Goal: Information Seeking & Learning: Learn about a topic

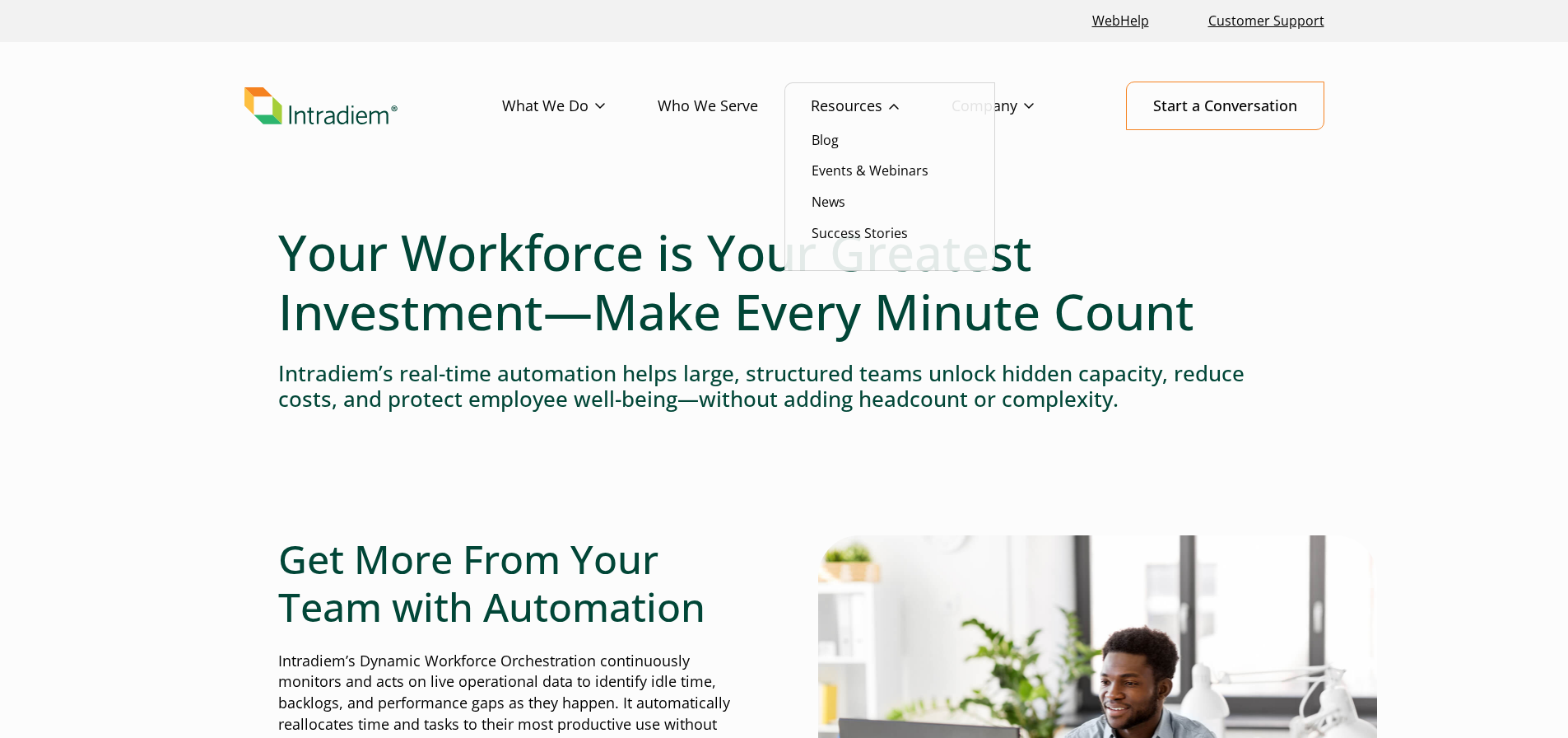
click at [848, 102] on link "Resources" at bounding box center [881, 107] width 141 height 48
click at [867, 177] on link "Events & Webinars" at bounding box center [870, 171] width 117 height 19
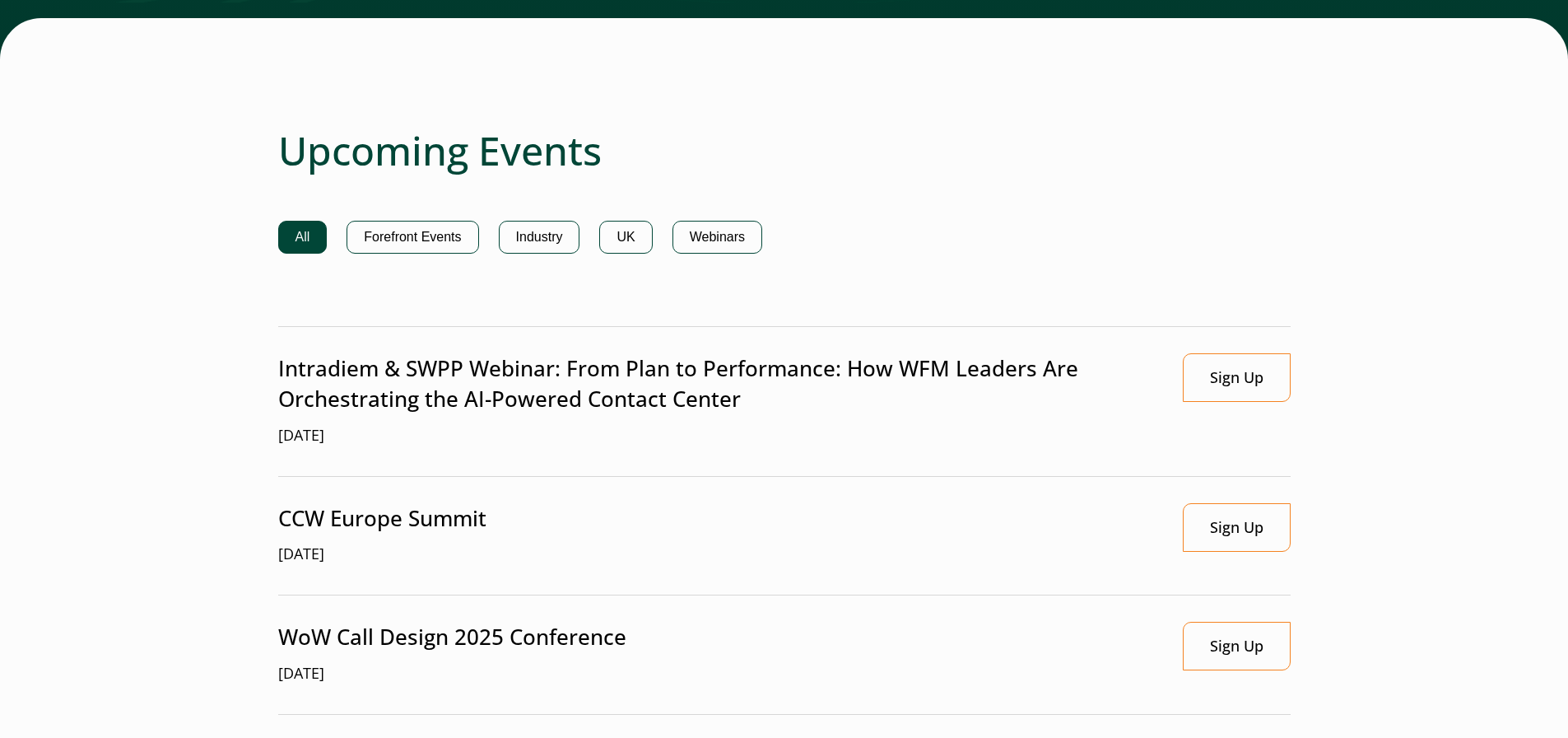
scroll to position [1236, 0]
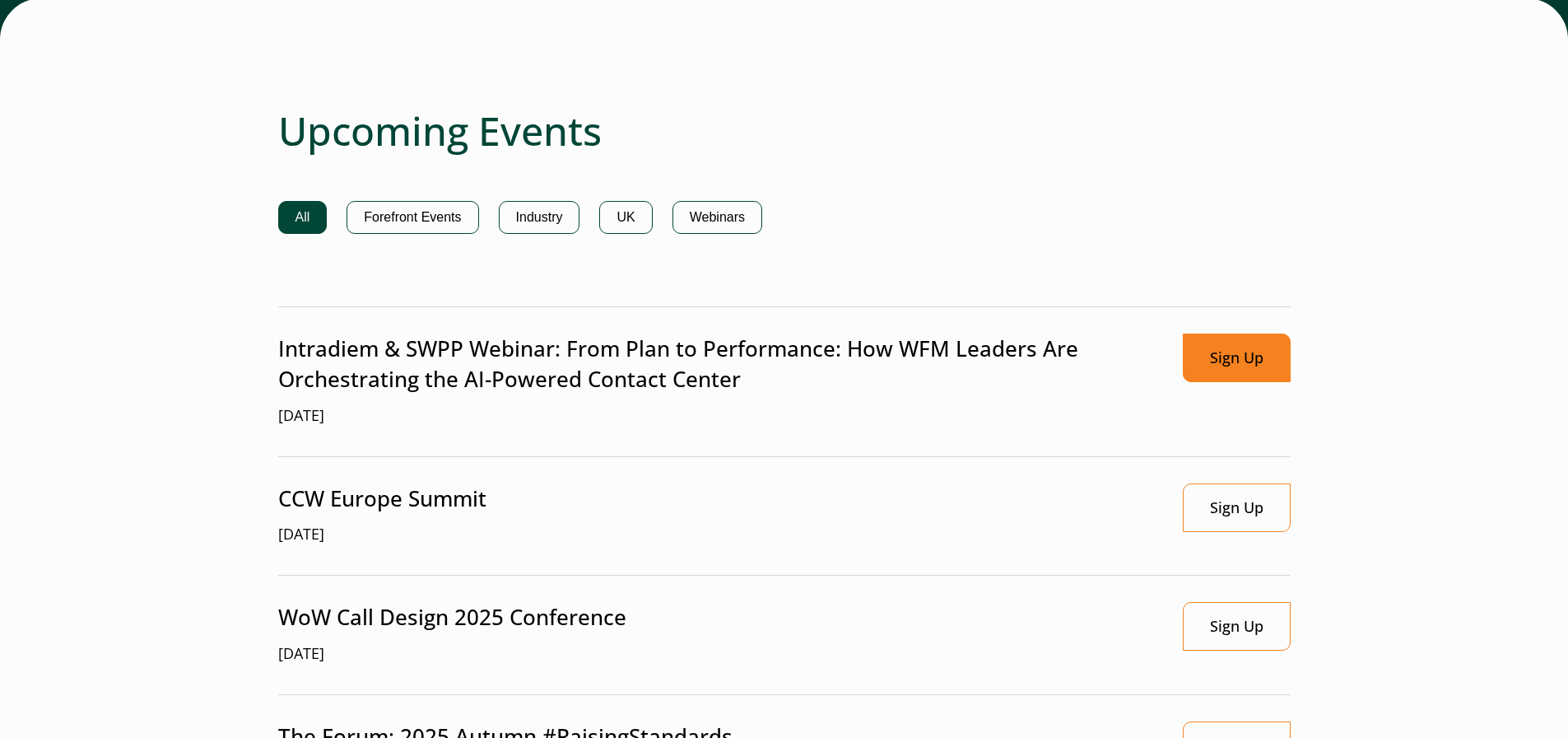
click at [1245, 364] on link "Sign Up" at bounding box center [1236, 358] width 107 height 48
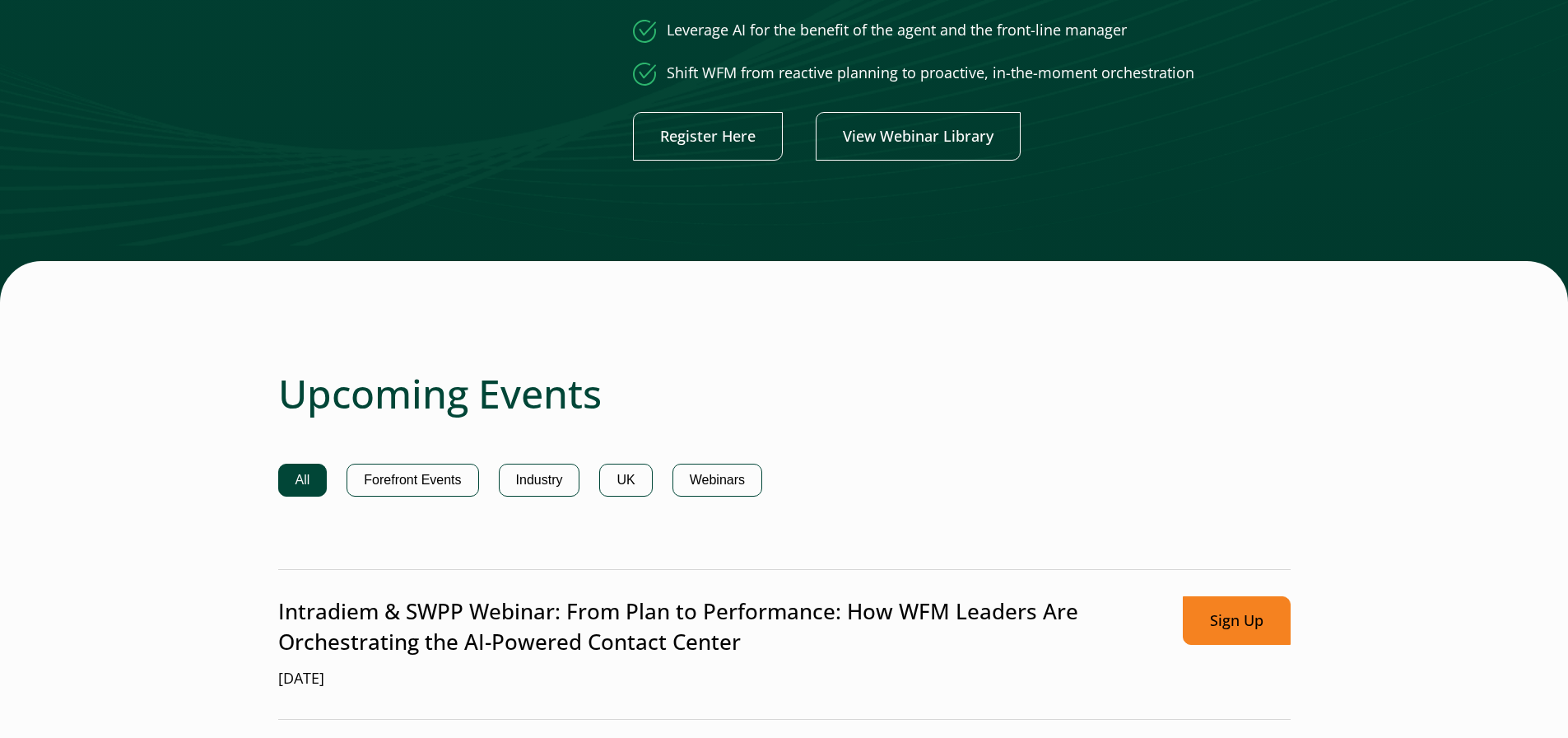
scroll to position [903, 0]
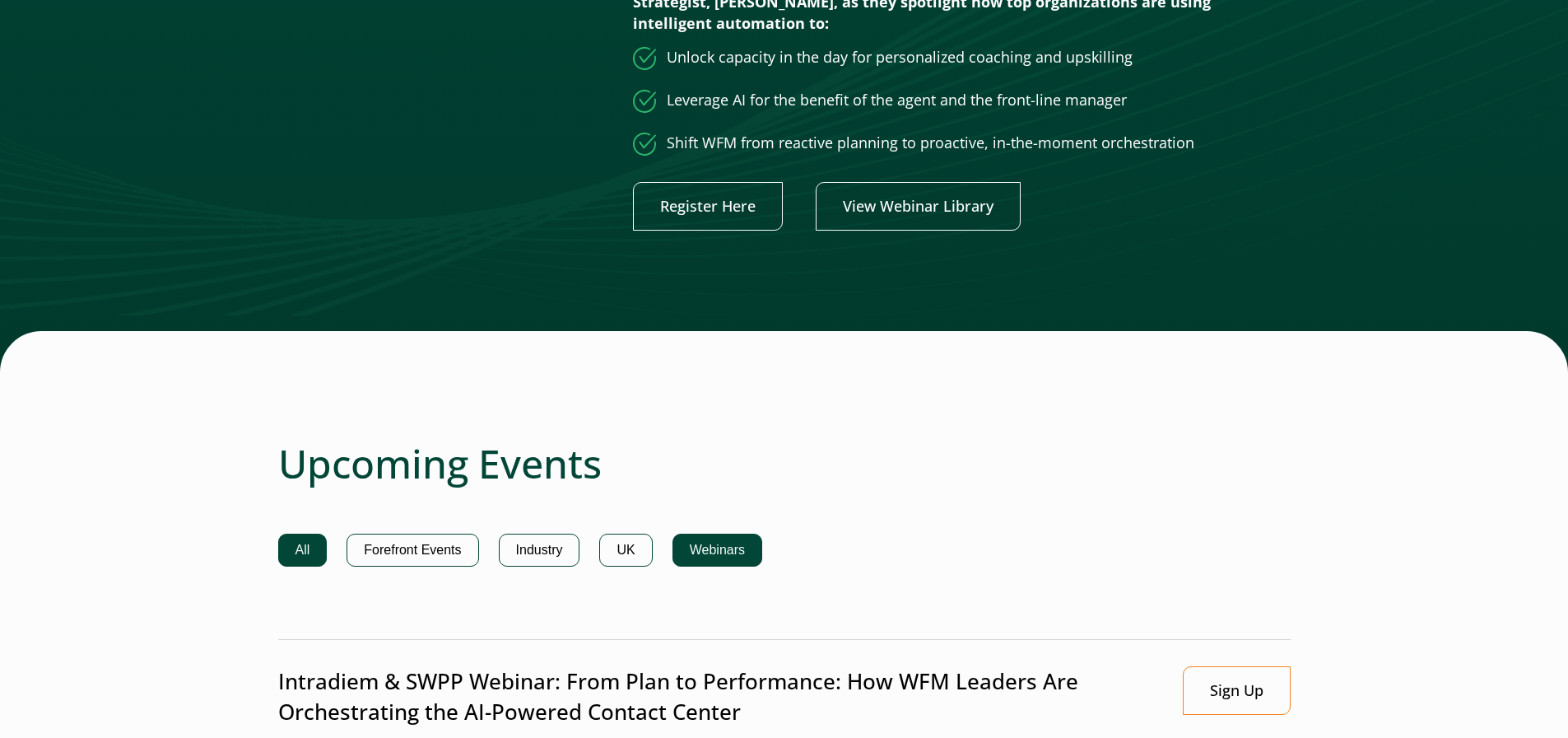
click at [736, 539] on button "Webinars" at bounding box center [717, 550] width 90 height 33
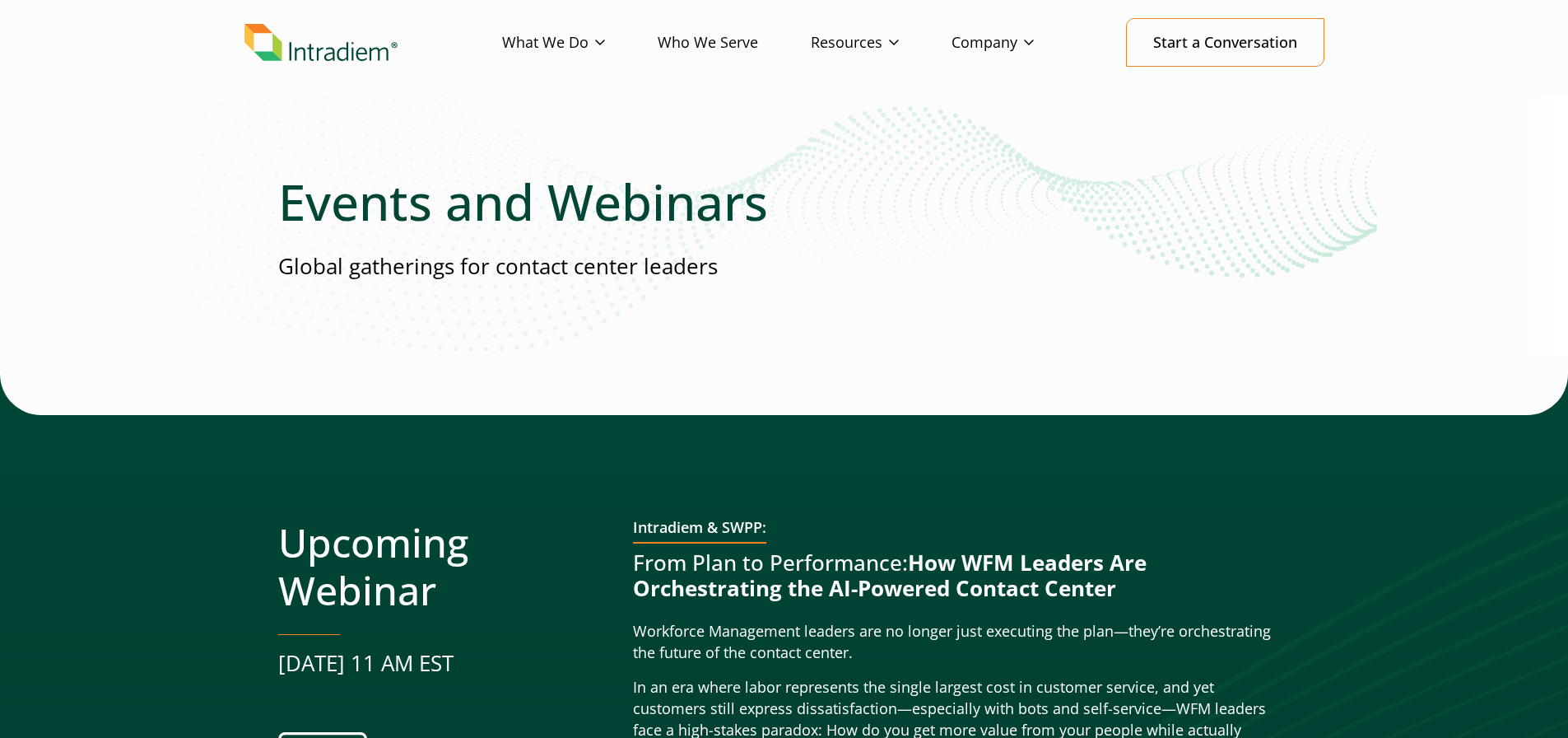
scroll to position [0, 0]
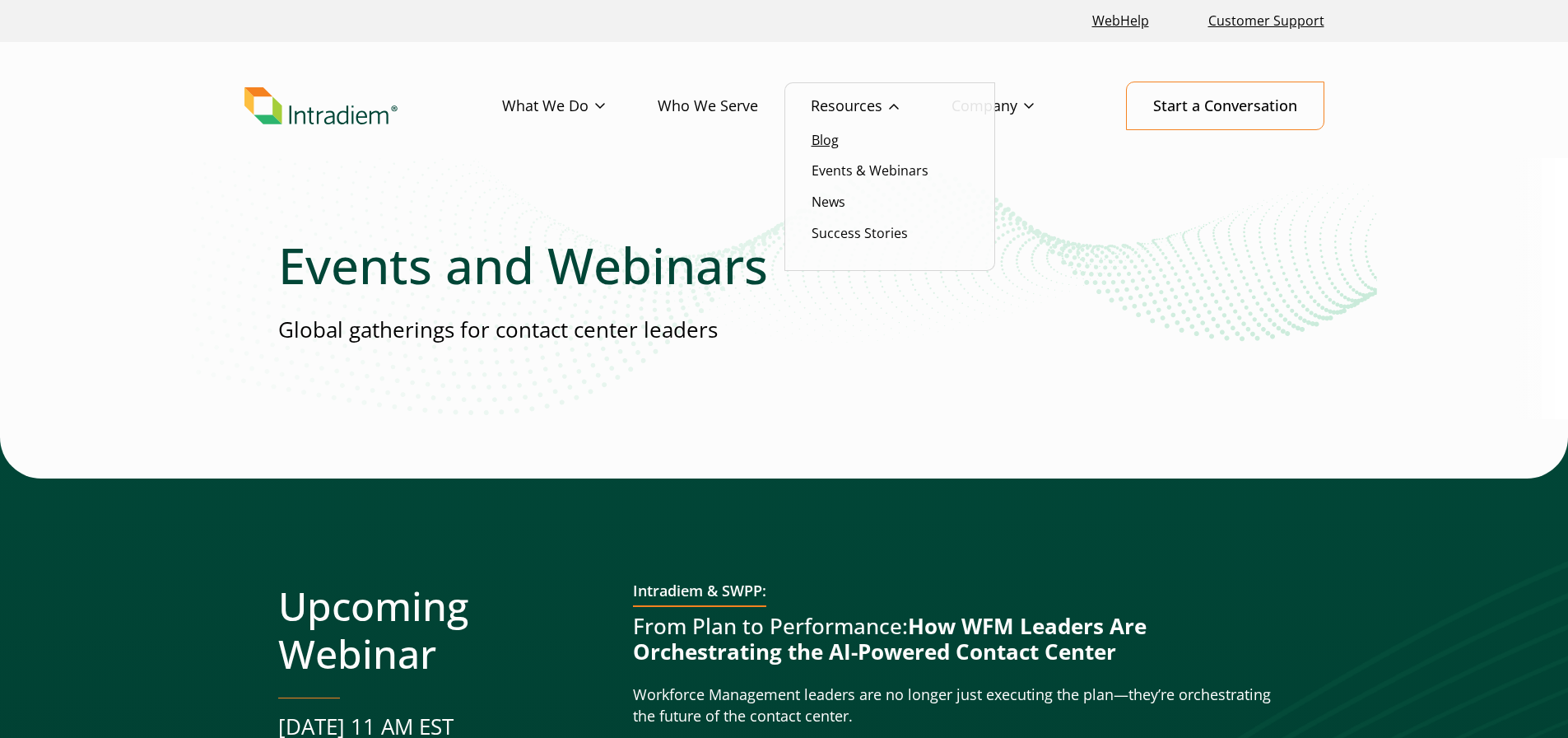
click at [827, 144] on link "Blog" at bounding box center [825, 140] width 27 height 19
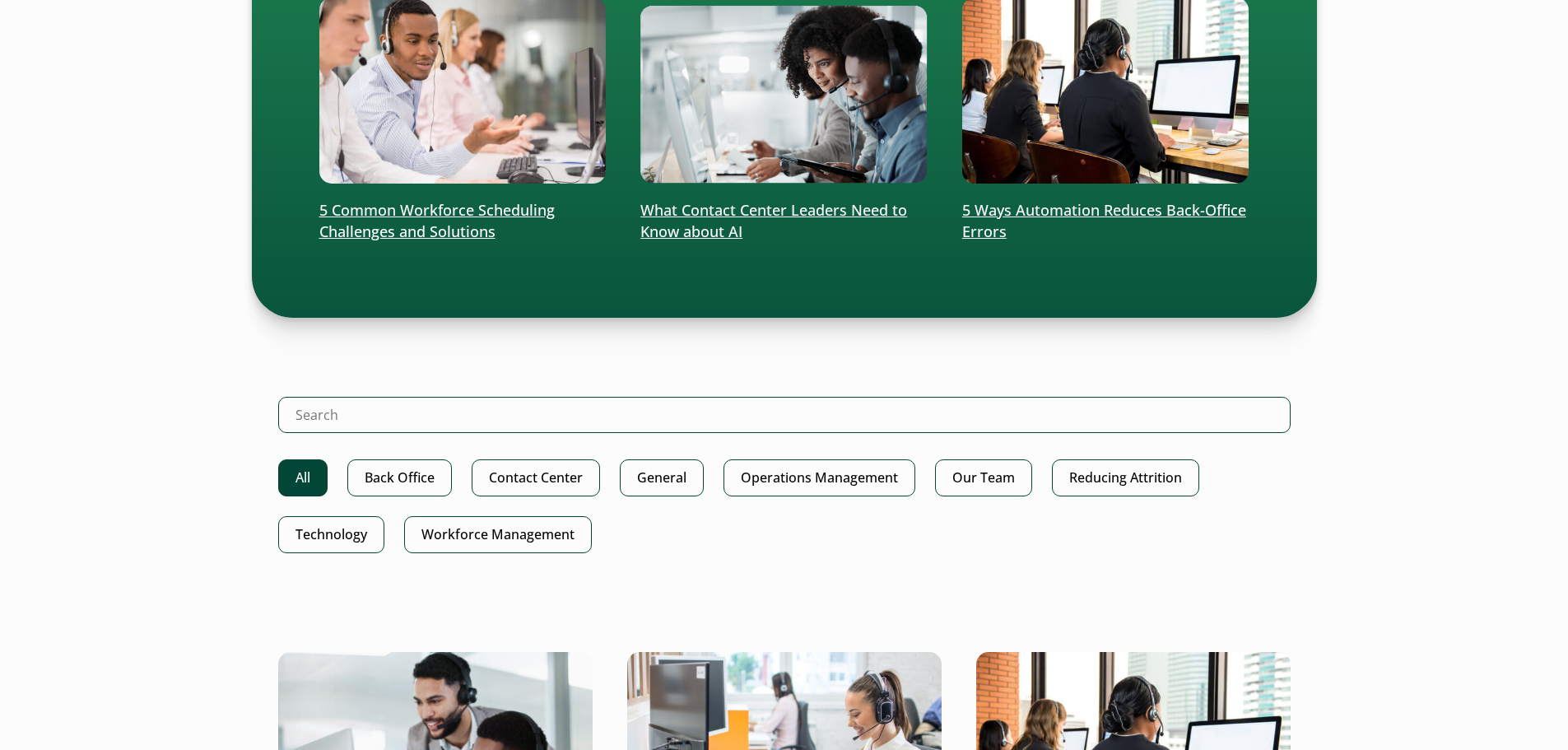
scroll to position [569, 0]
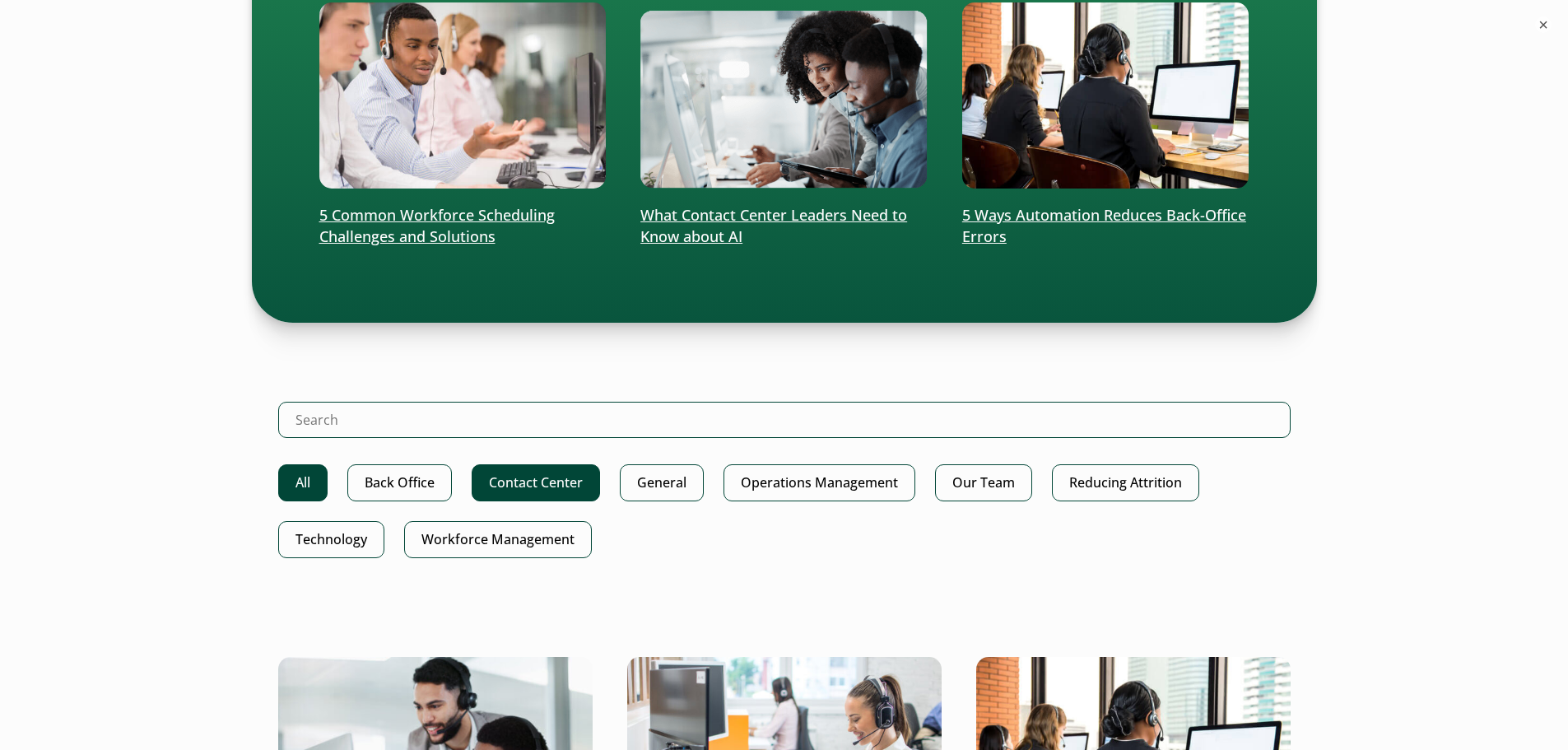
click at [522, 480] on link "Contact Center" at bounding box center [536, 483] width 129 height 37
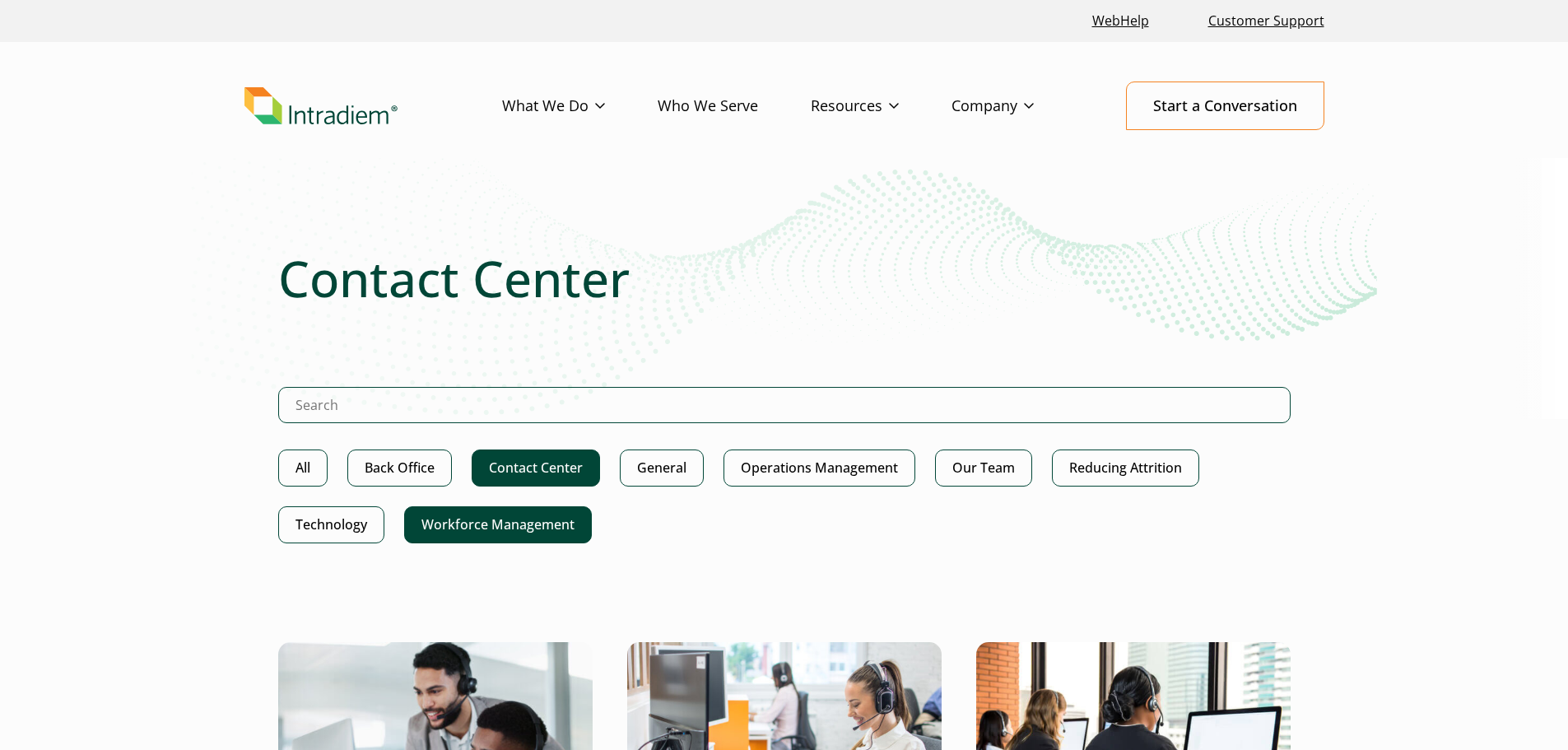
click at [488, 530] on link "Workforce Management" at bounding box center [498, 525] width 187 height 37
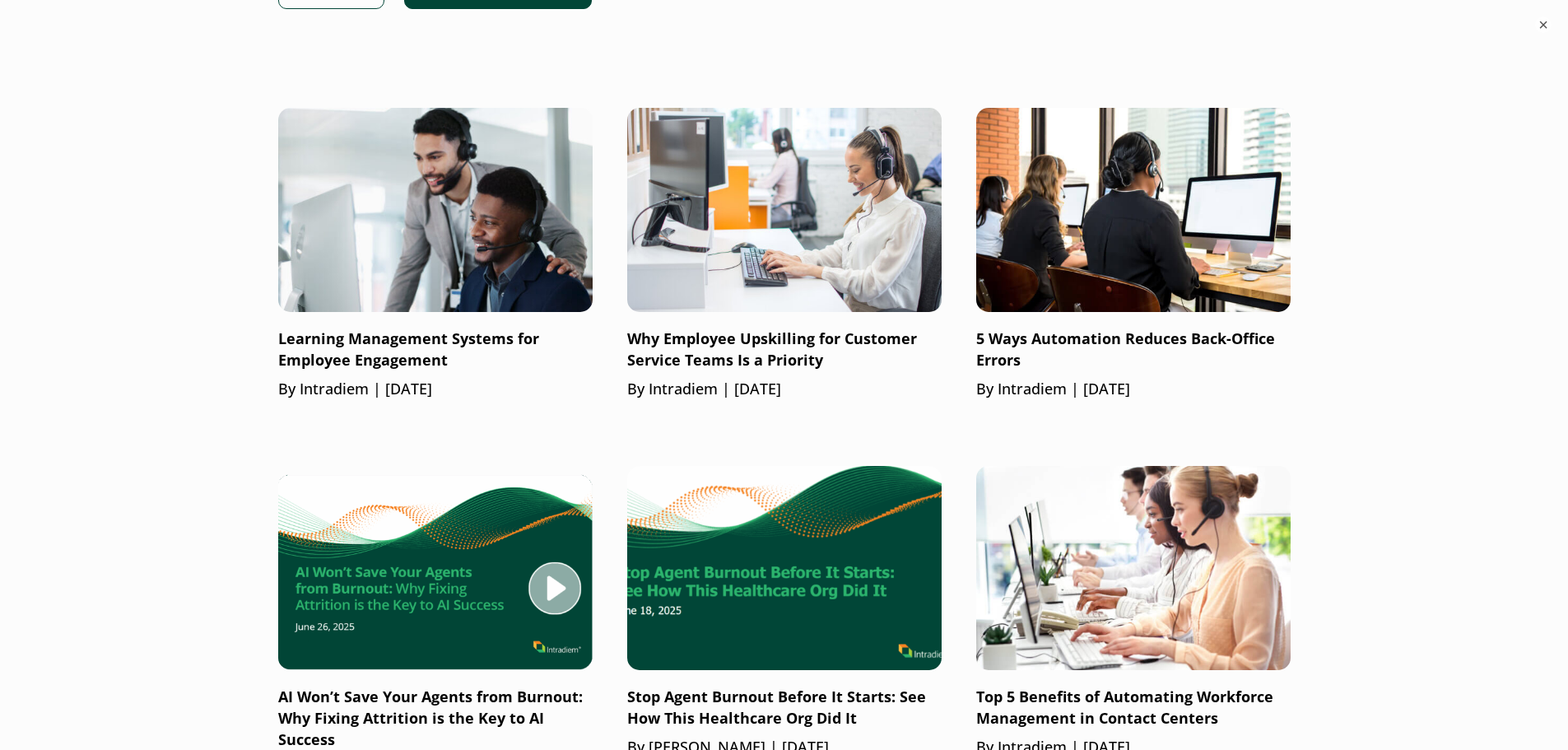
scroll to position [627, 0]
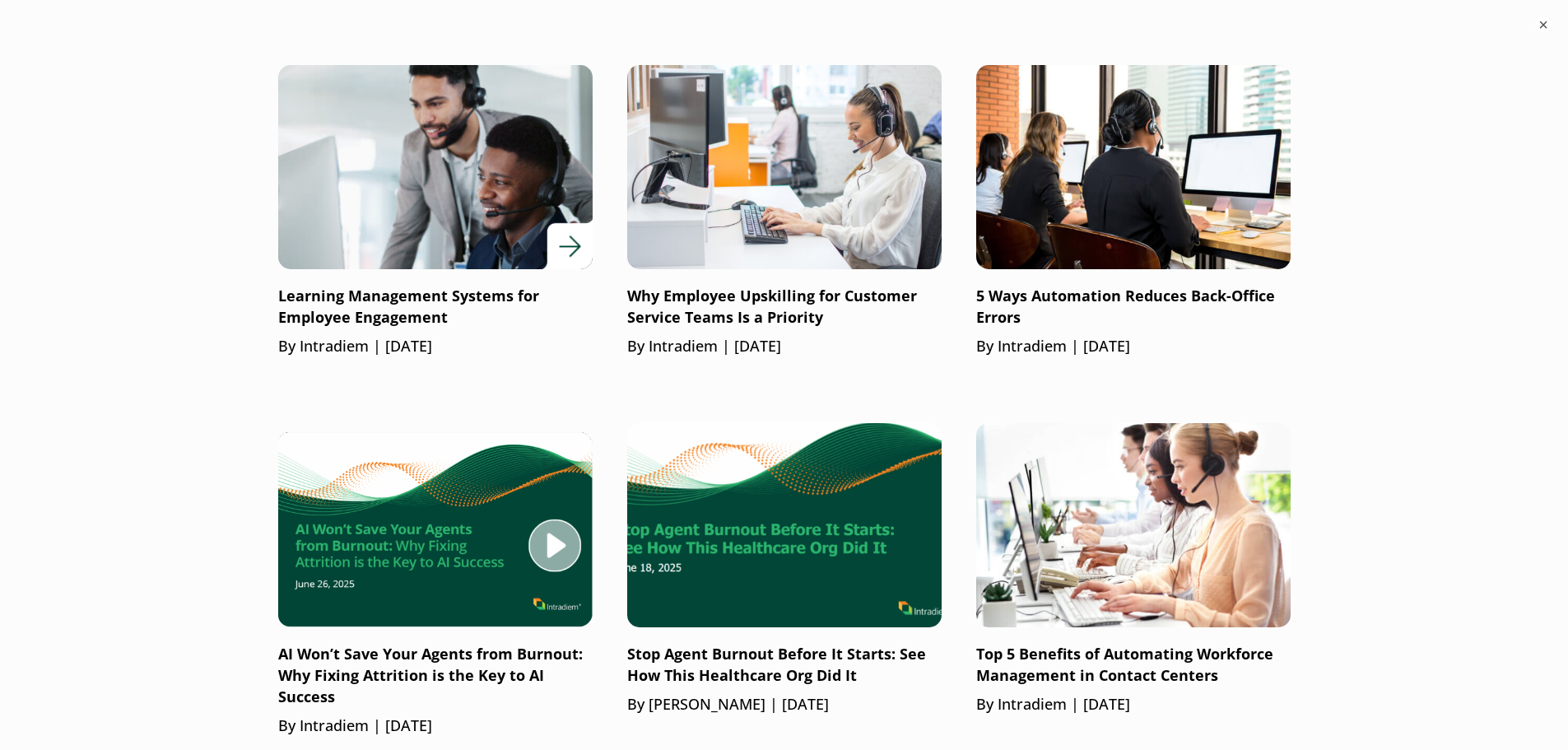
click at [563, 247] on div at bounding box center [435, 167] width 314 height 204
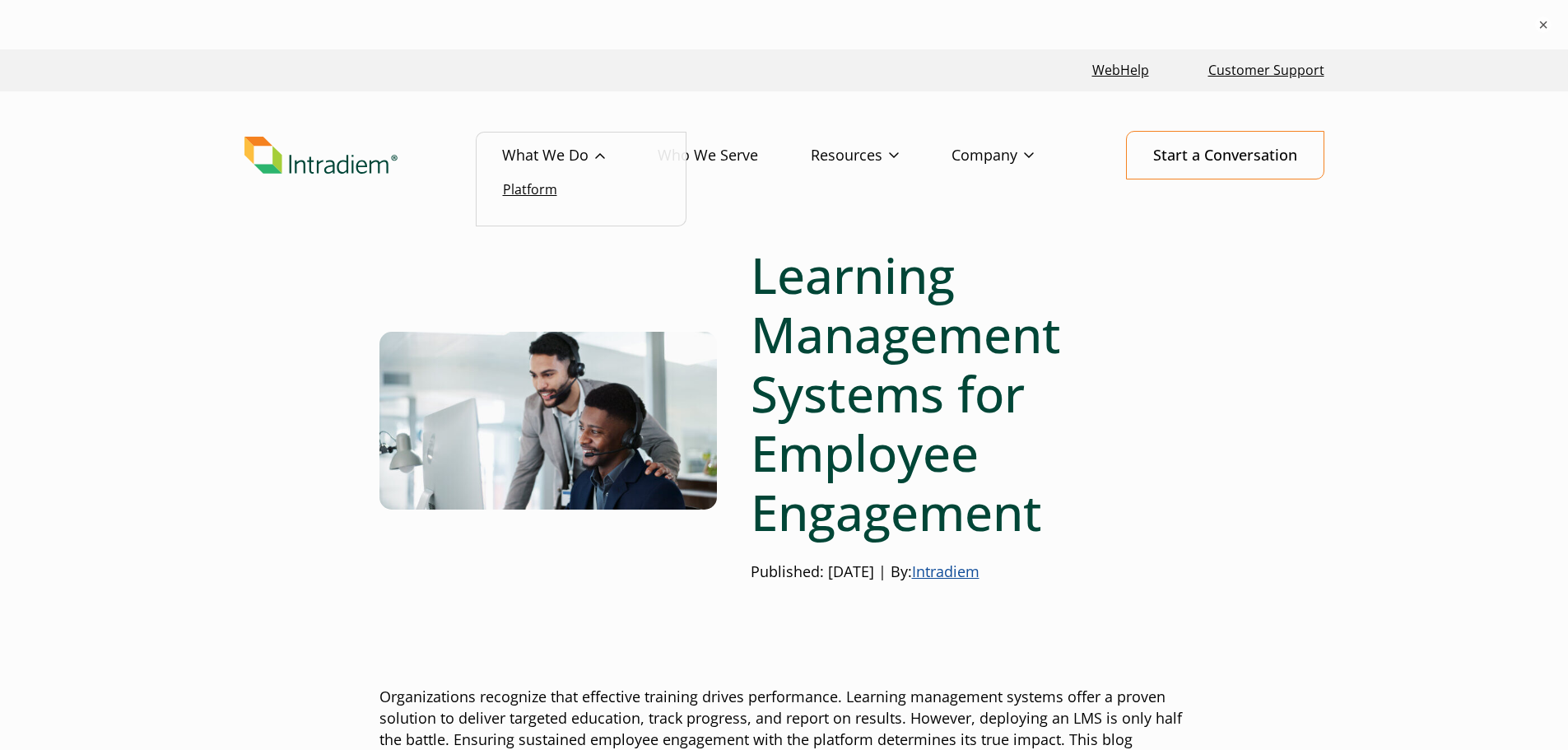
click at [543, 184] on link "Platform" at bounding box center [530, 189] width 55 height 19
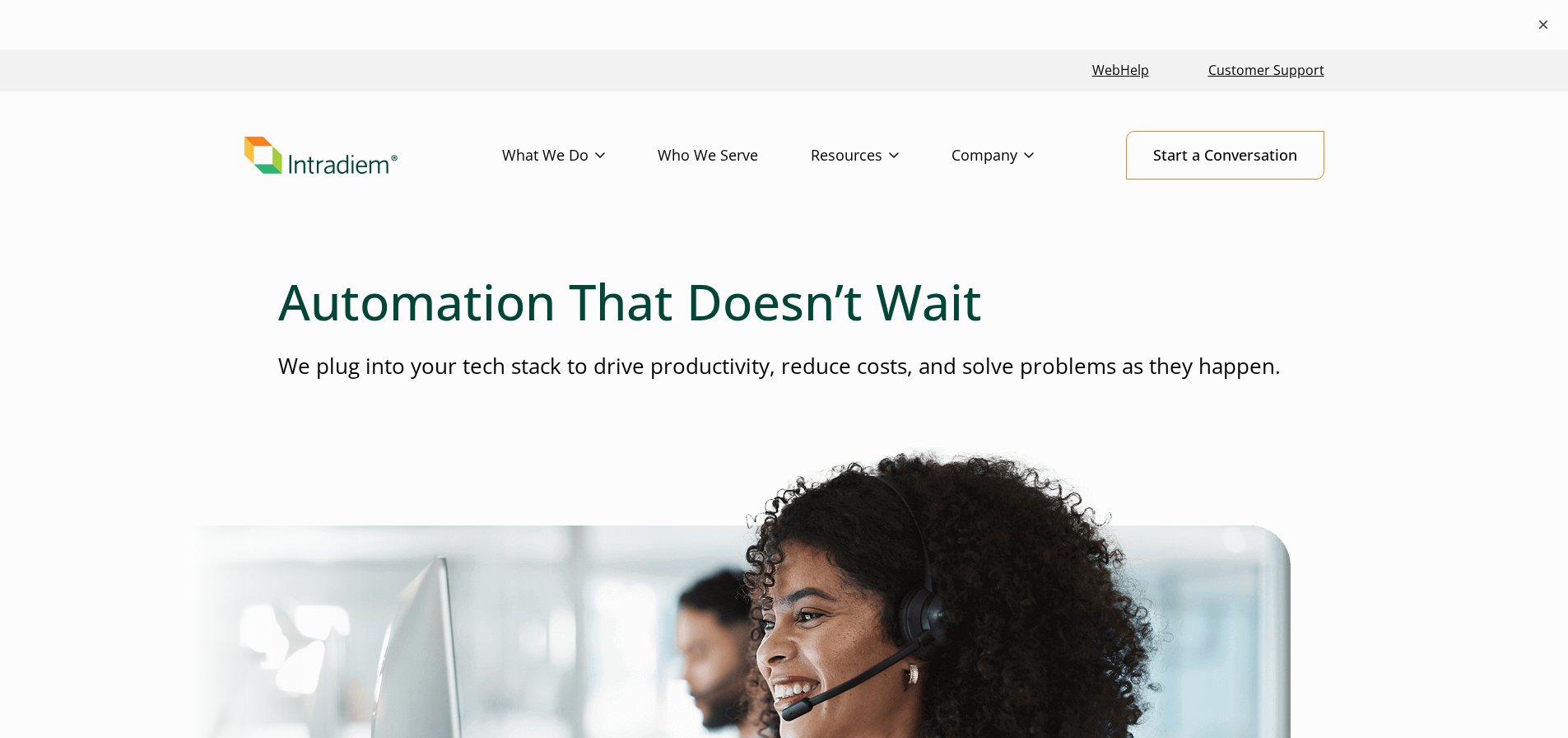
click at [1540, 21] on button "×" at bounding box center [1542, 24] width 19 height 19
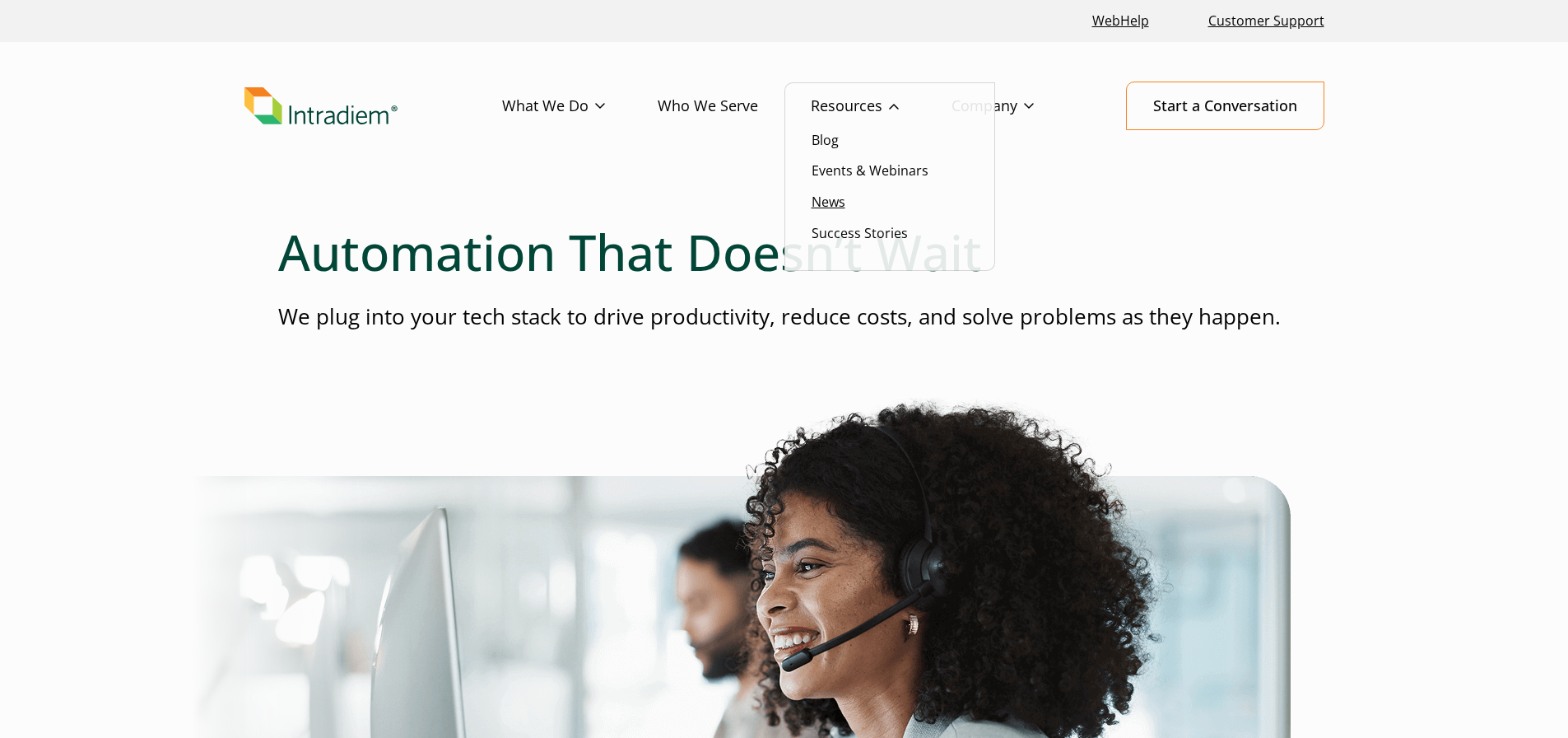
click at [839, 202] on link "News" at bounding box center [828, 202] width 33 height 19
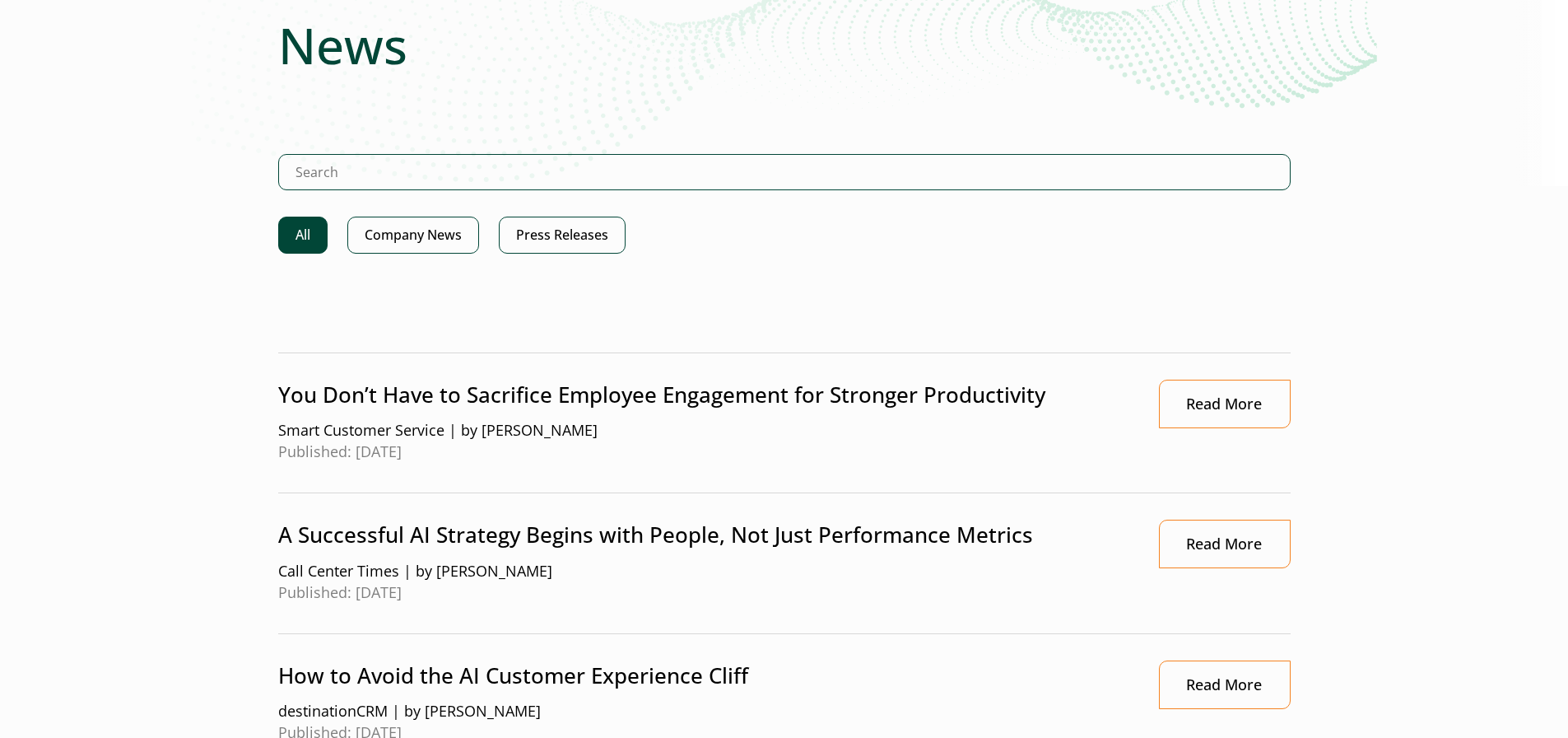
scroll to position [236, 0]
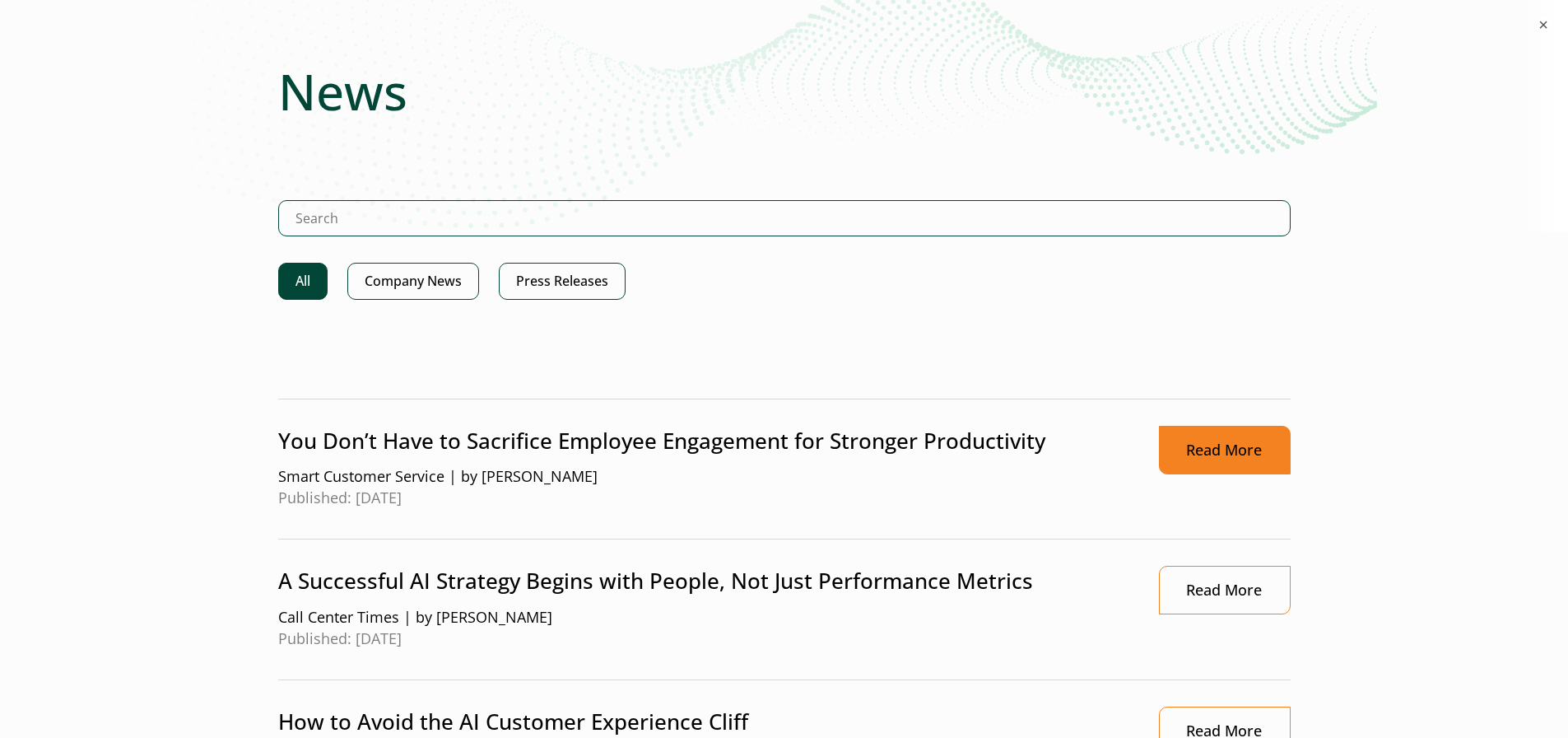
click at [1192, 450] on link "Read More" at bounding box center [1224, 450] width 132 height 48
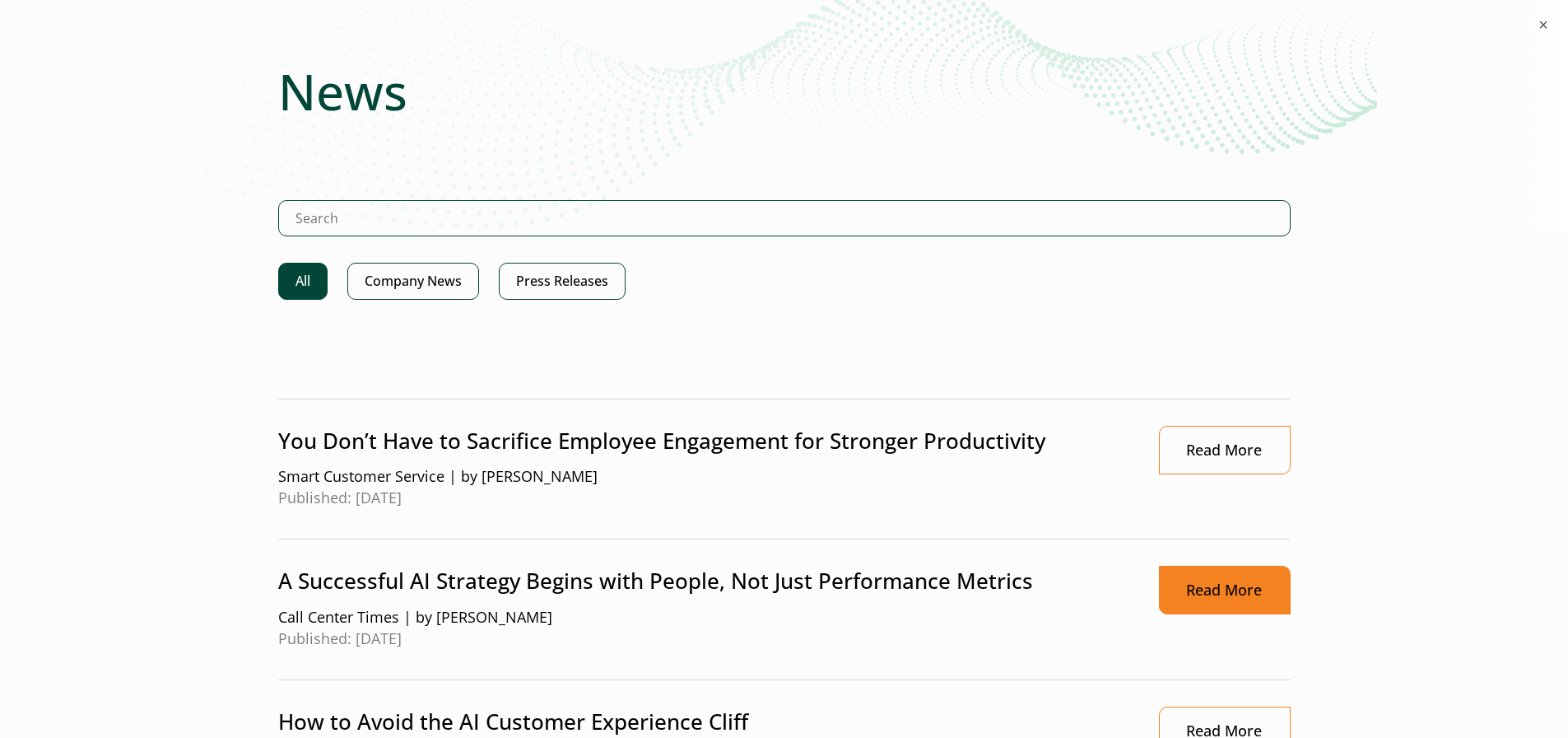
click at [1217, 592] on link "Read More" at bounding box center [1224, 590] width 132 height 48
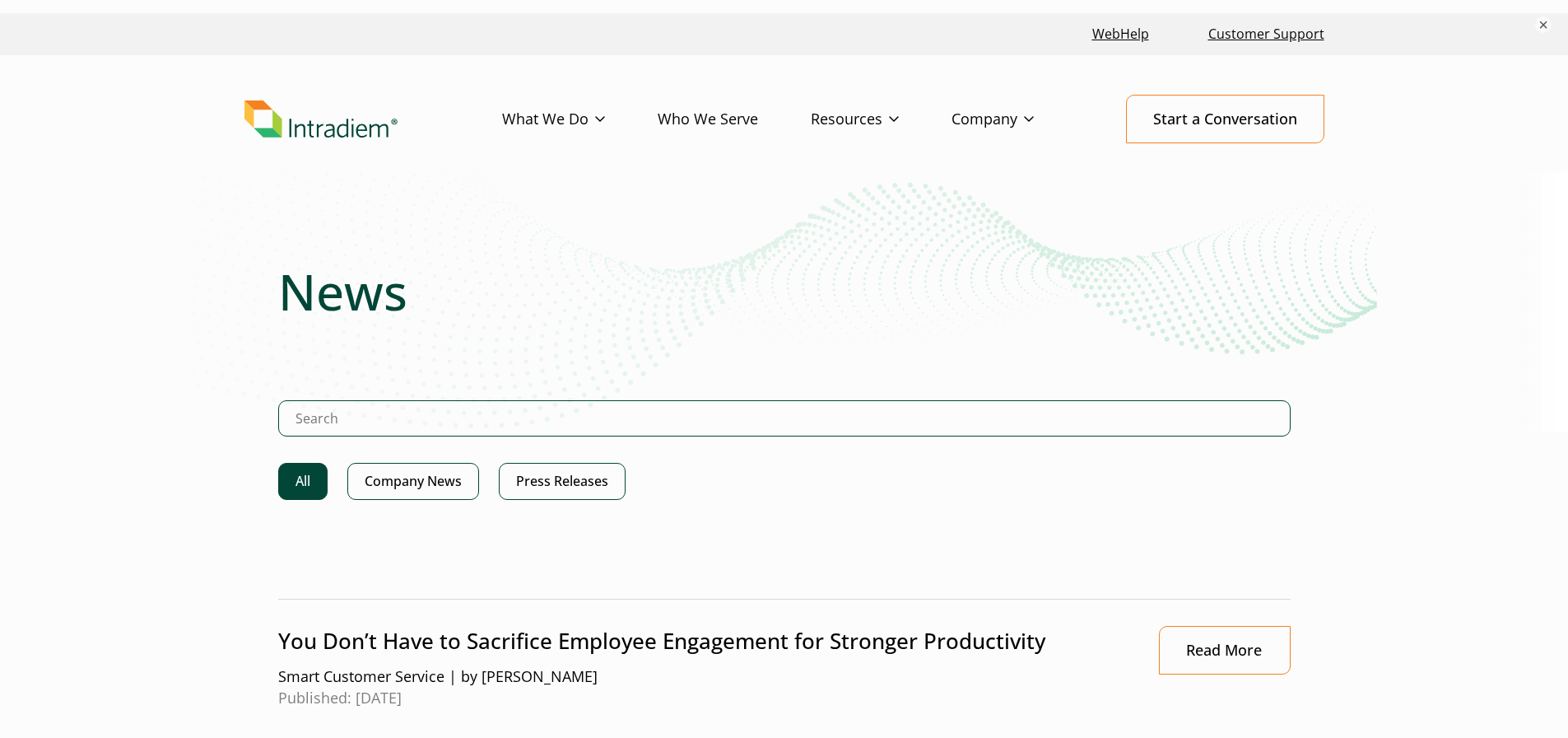
scroll to position [0, 0]
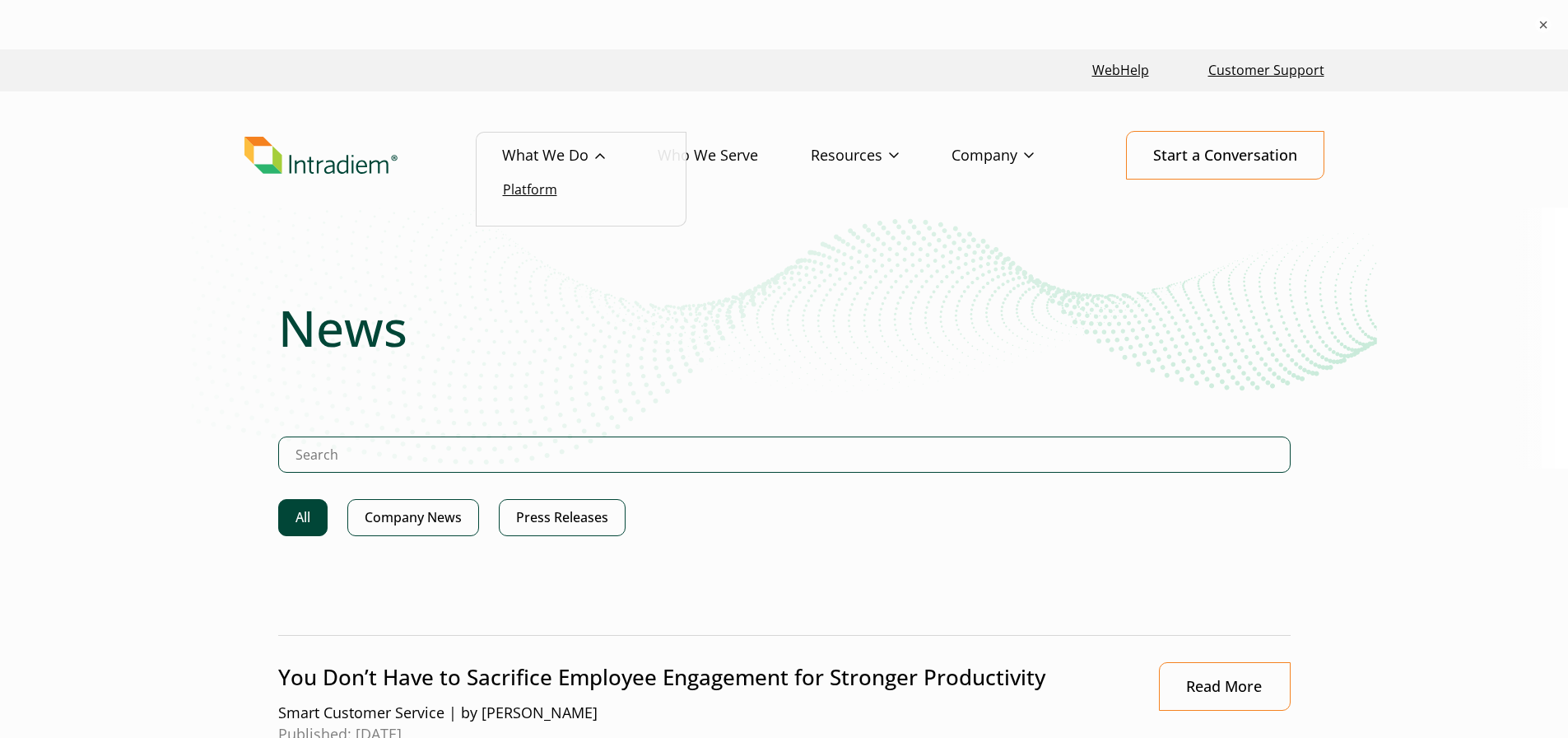
click at [542, 192] on link "Platform" at bounding box center [530, 189] width 55 height 19
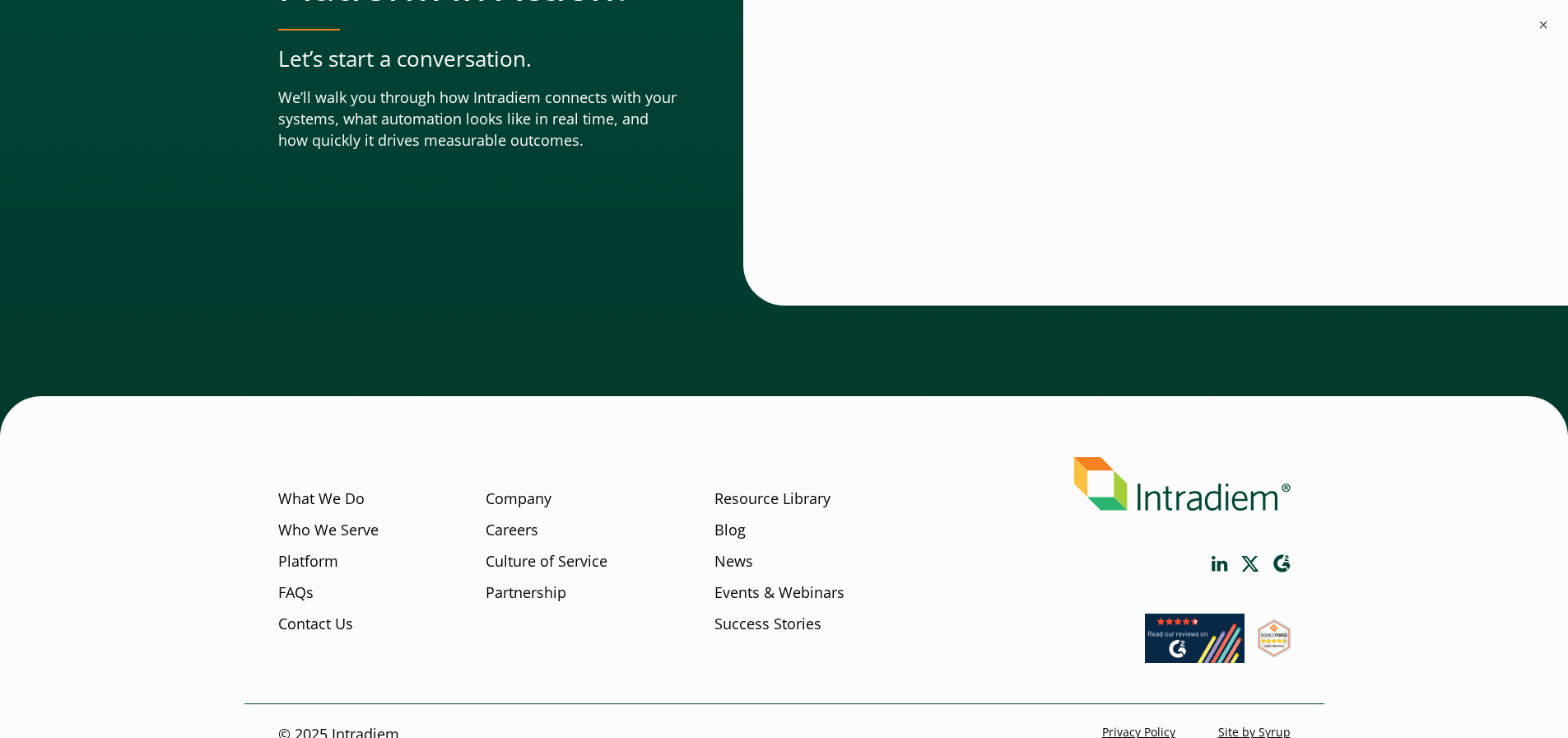
scroll to position [5834, 0]
